Goal: Find specific page/section: Find specific page/section

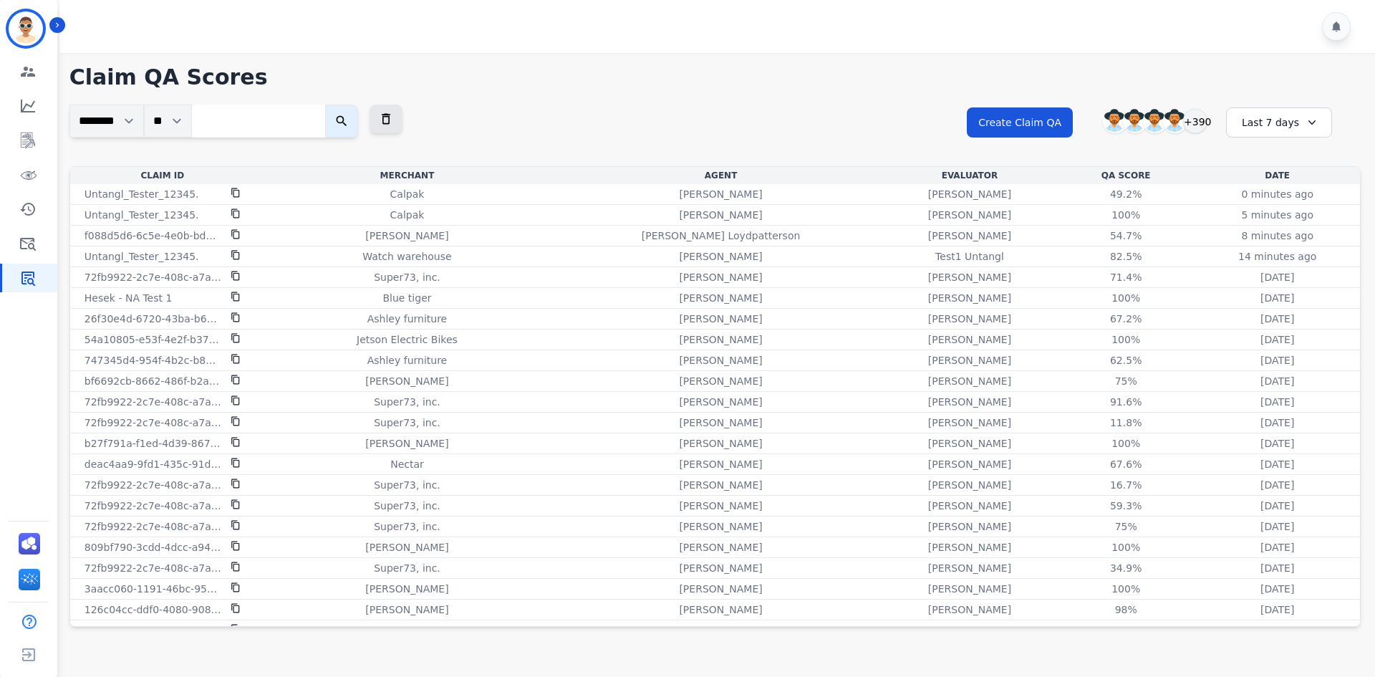
click at [811, 73] on h1 "Claim QA Scores" at bounding box center [714, 77] width 1291 height 26
